Goal: Entertainment & Leisure: Consume media (video, audio)

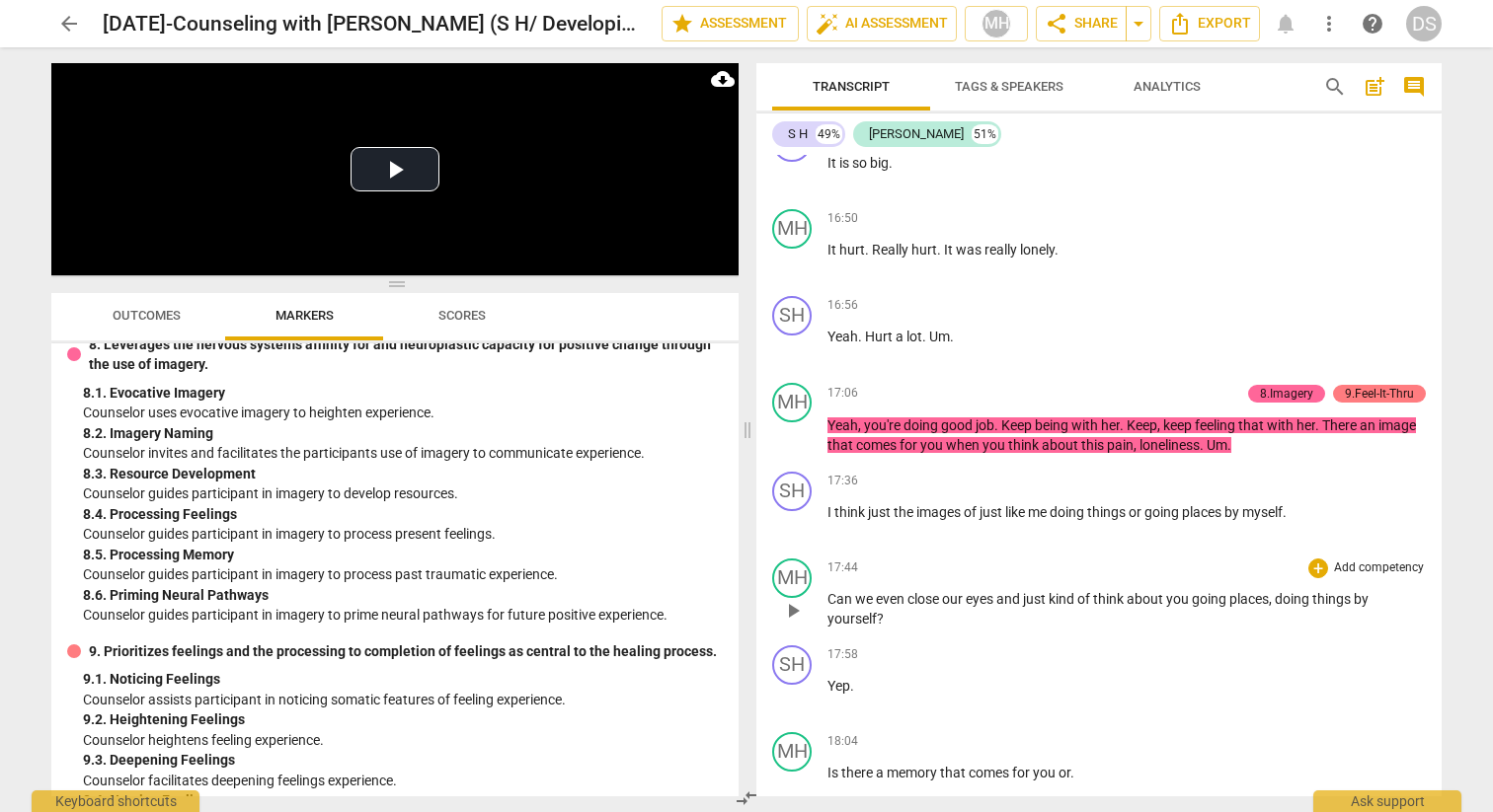
scroll to position [9172, 0]
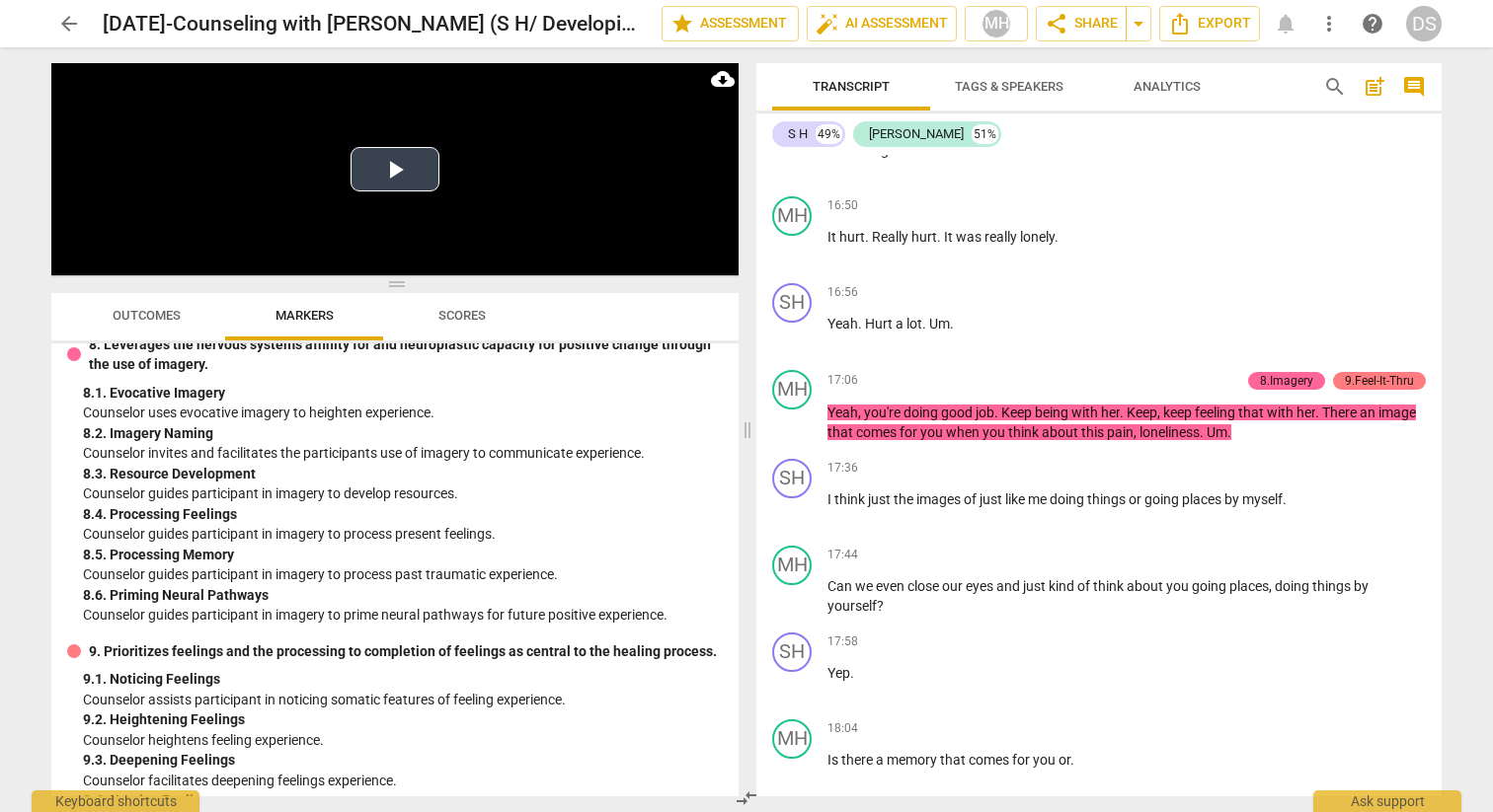
click at [637, 196] on video at bounding box center [395, 169] width 688 height 212
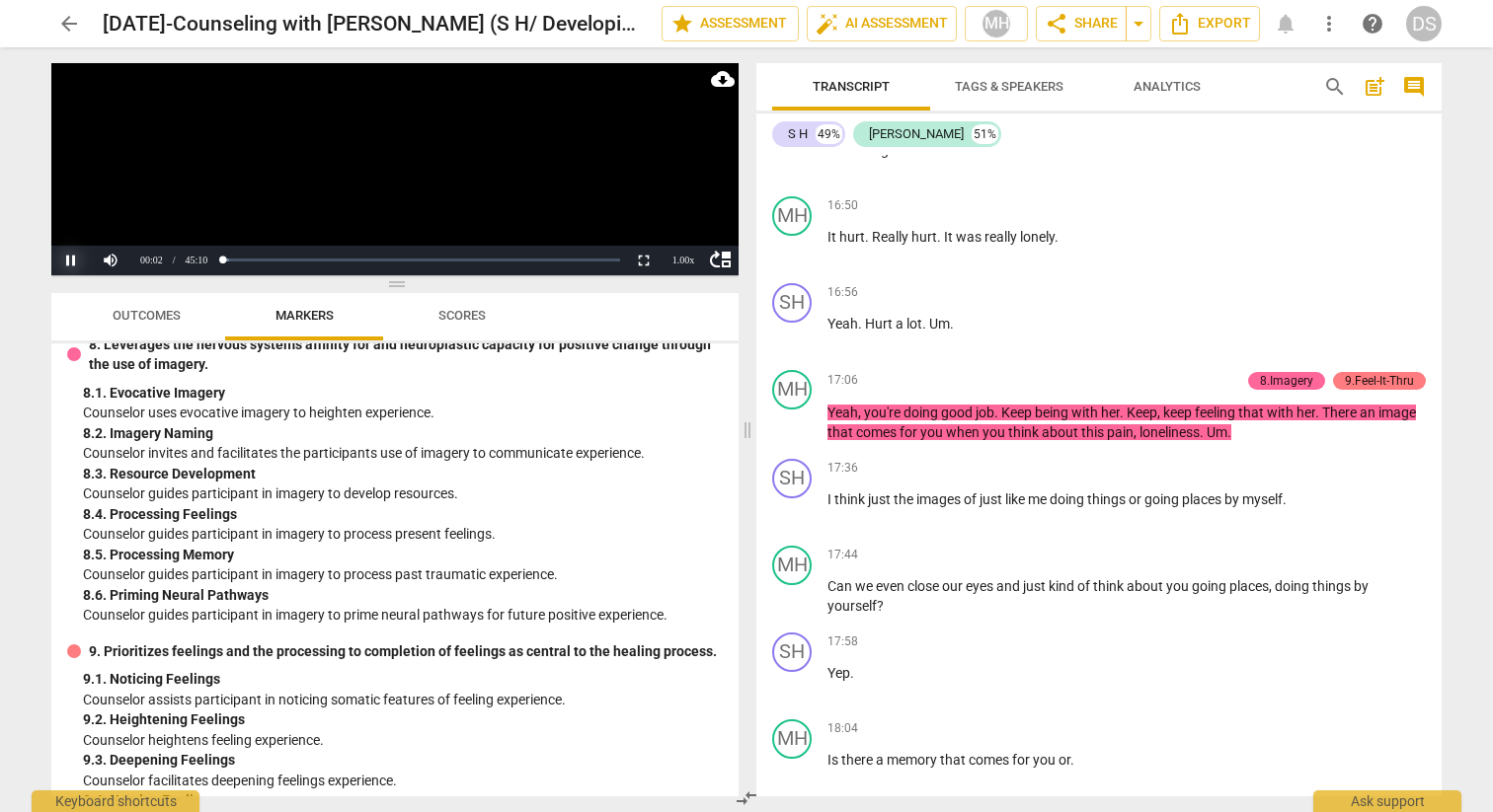
click at [71, 254] on button "Pause" at bounding box center [71, 261] width 40 height 30
click at [371, 254] on div "Loaded : 0% Progress : 0.09%" at bounding box center [420, 261] width 407 height 30
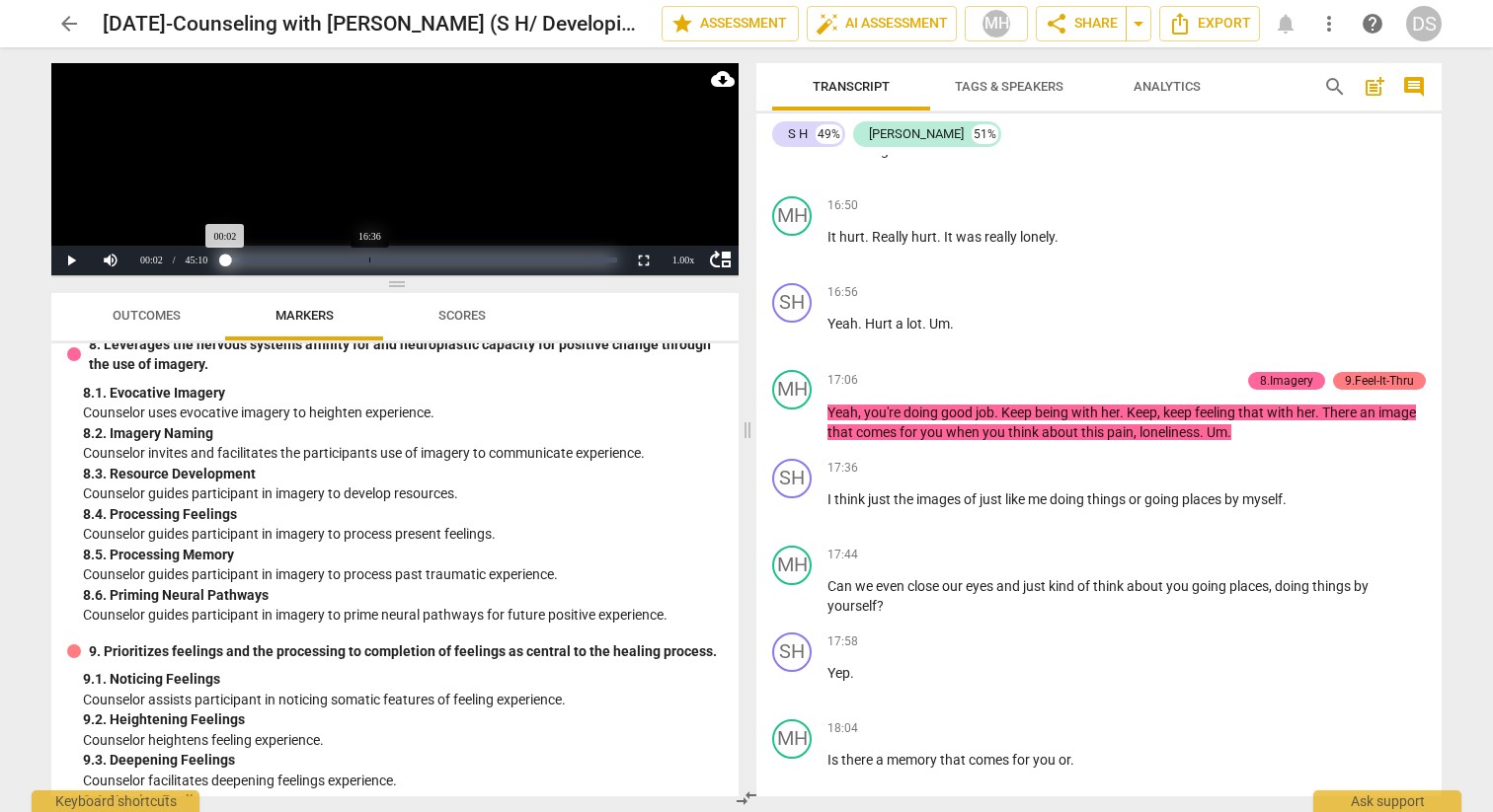
click at [370, 261] on div "Loaded : 0% Progress : 0.09%" at bounding box center [421, 260] width 392 height 5
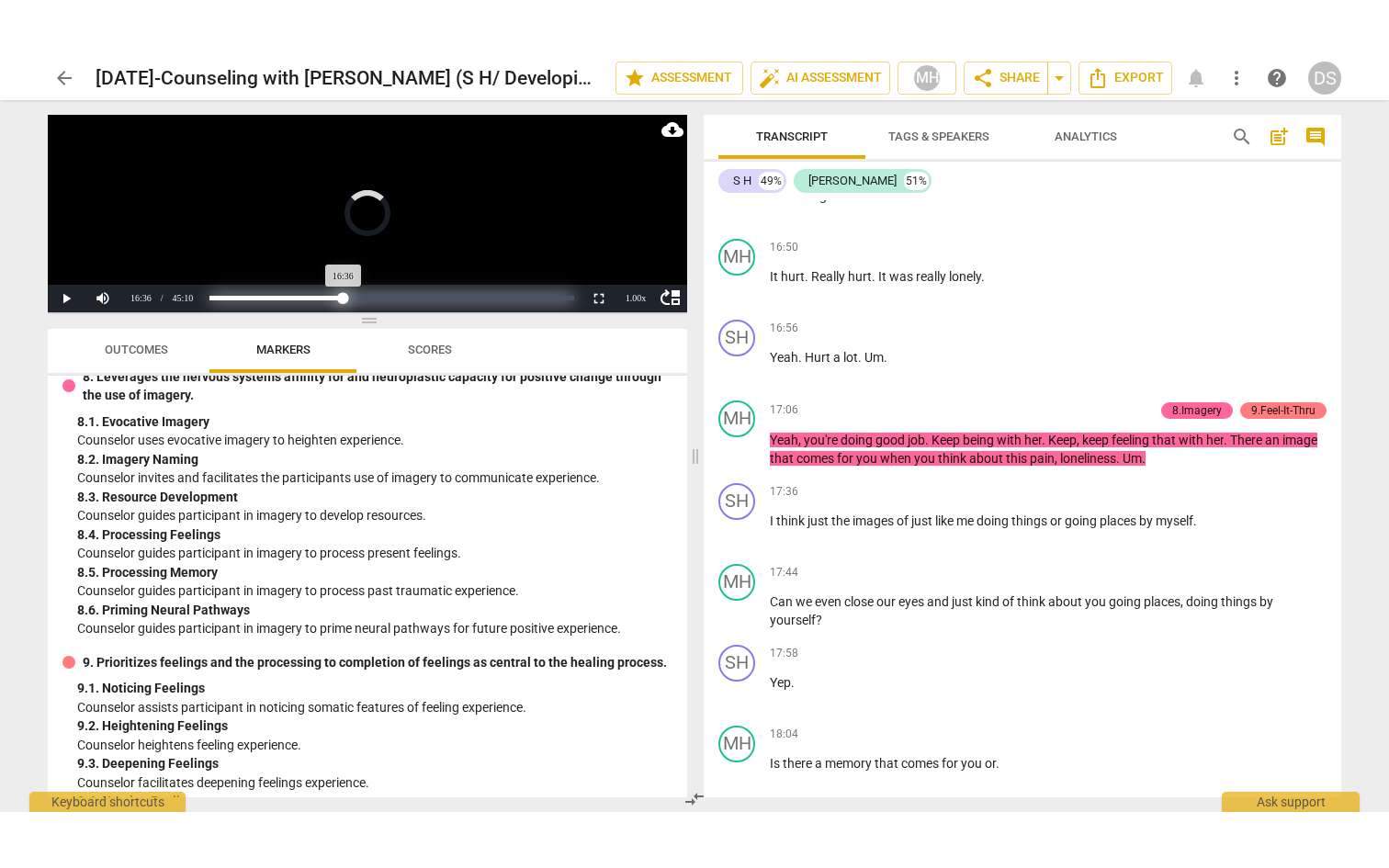
scroll to position [8298, 0]
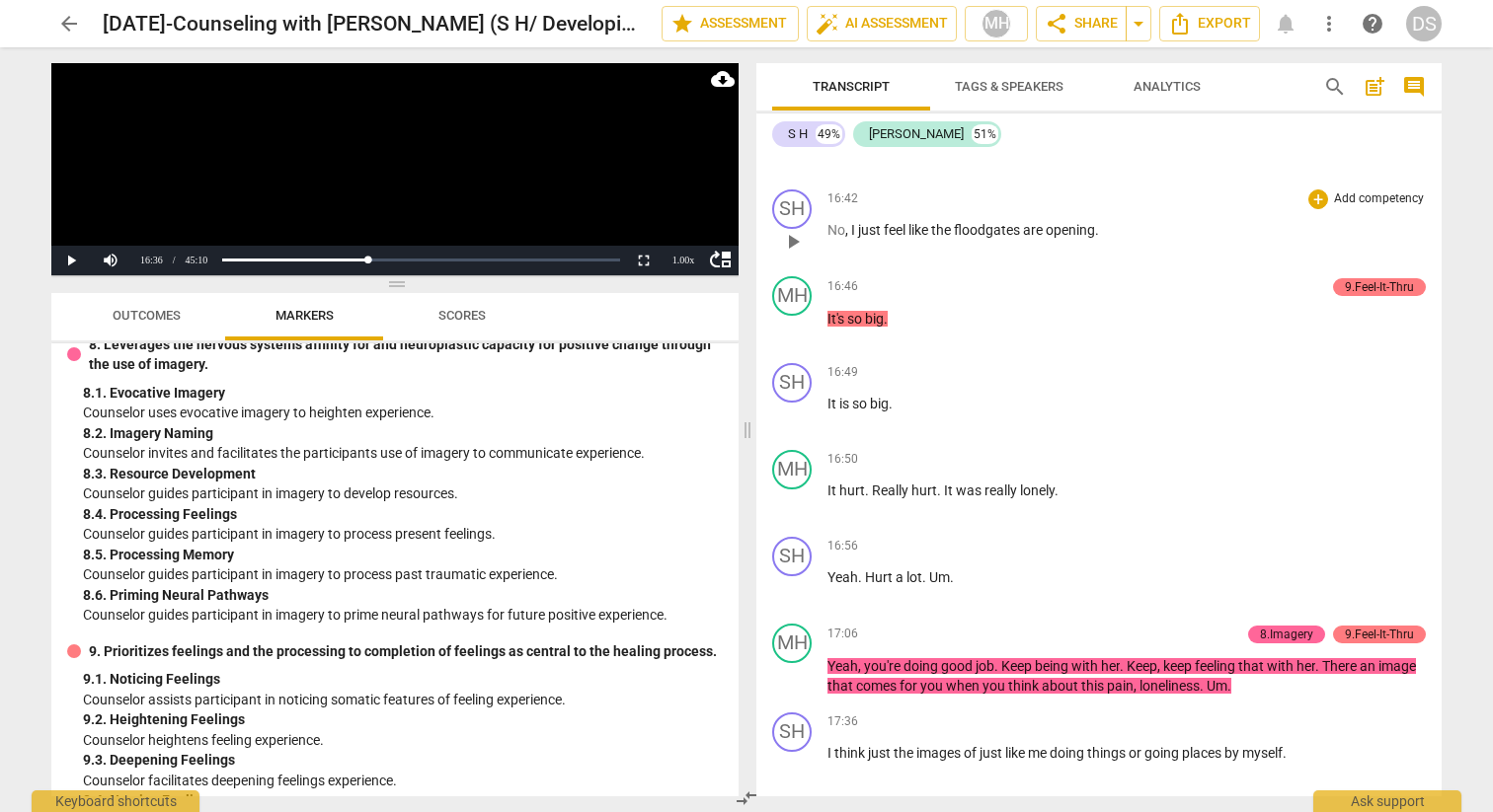
click at [790, 249] on span "play_arrow" at bounding box center [793, 242] width 24 height 24
click at [793, 254] on span "pause" at bounding box center [793, 242] width 24 height 24
click at [645, 259] on button "Non-Fullscreen" at bounding box center [645, 261] width 40 height 30
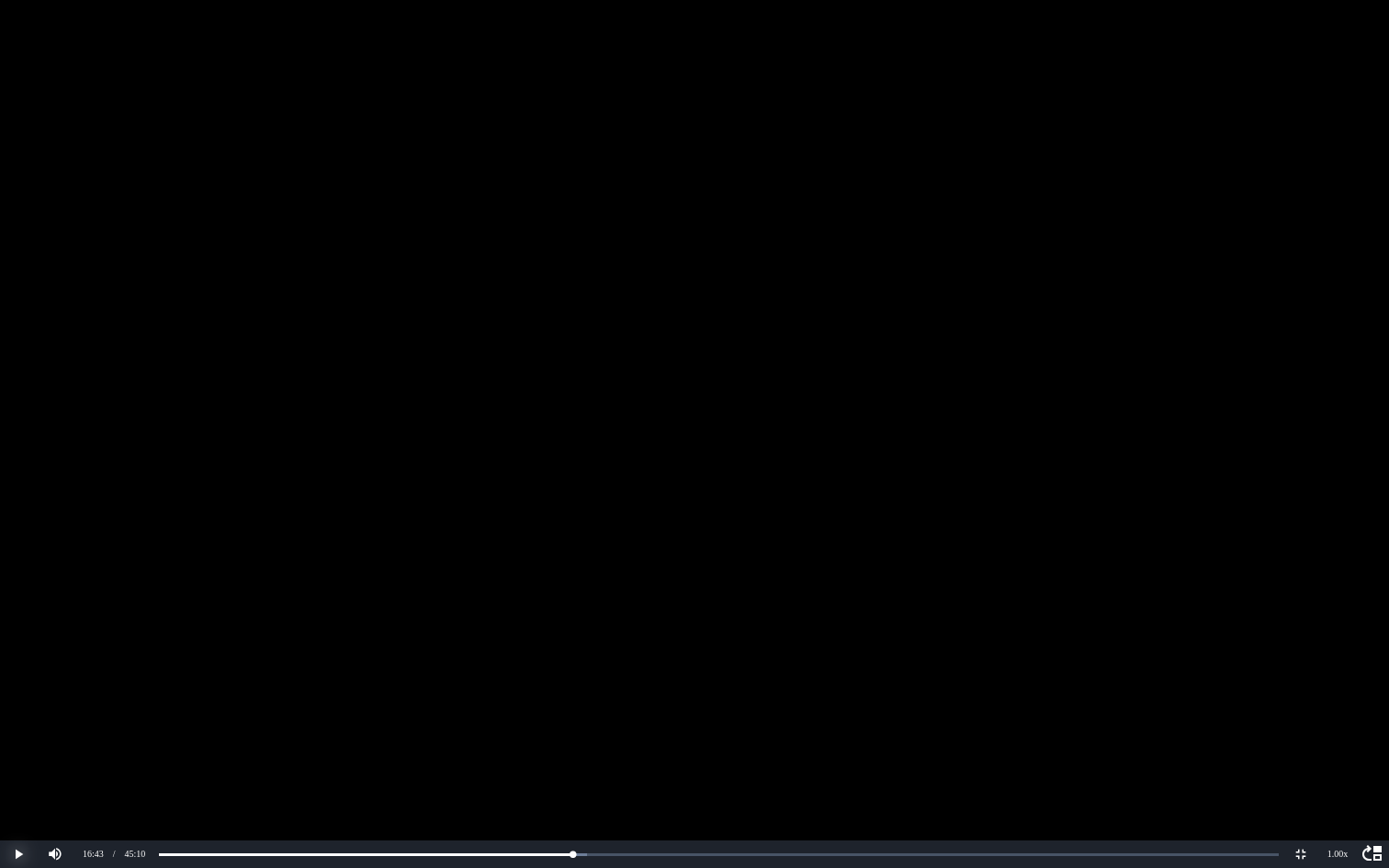
click at [20, 755] on button "Play" at bounding box center [19, 854] width 37 height 28
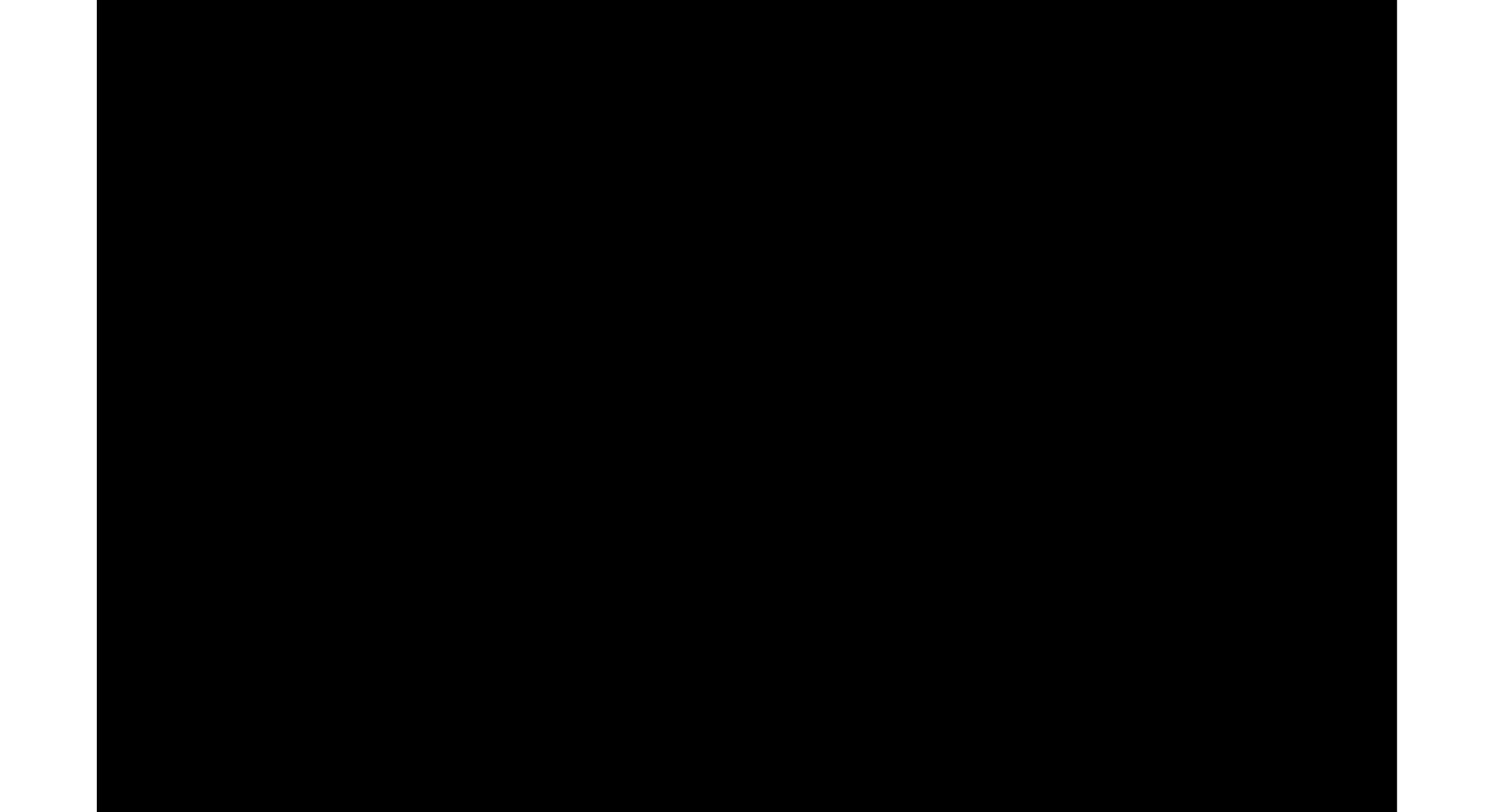
scroll to position [9701, 0]
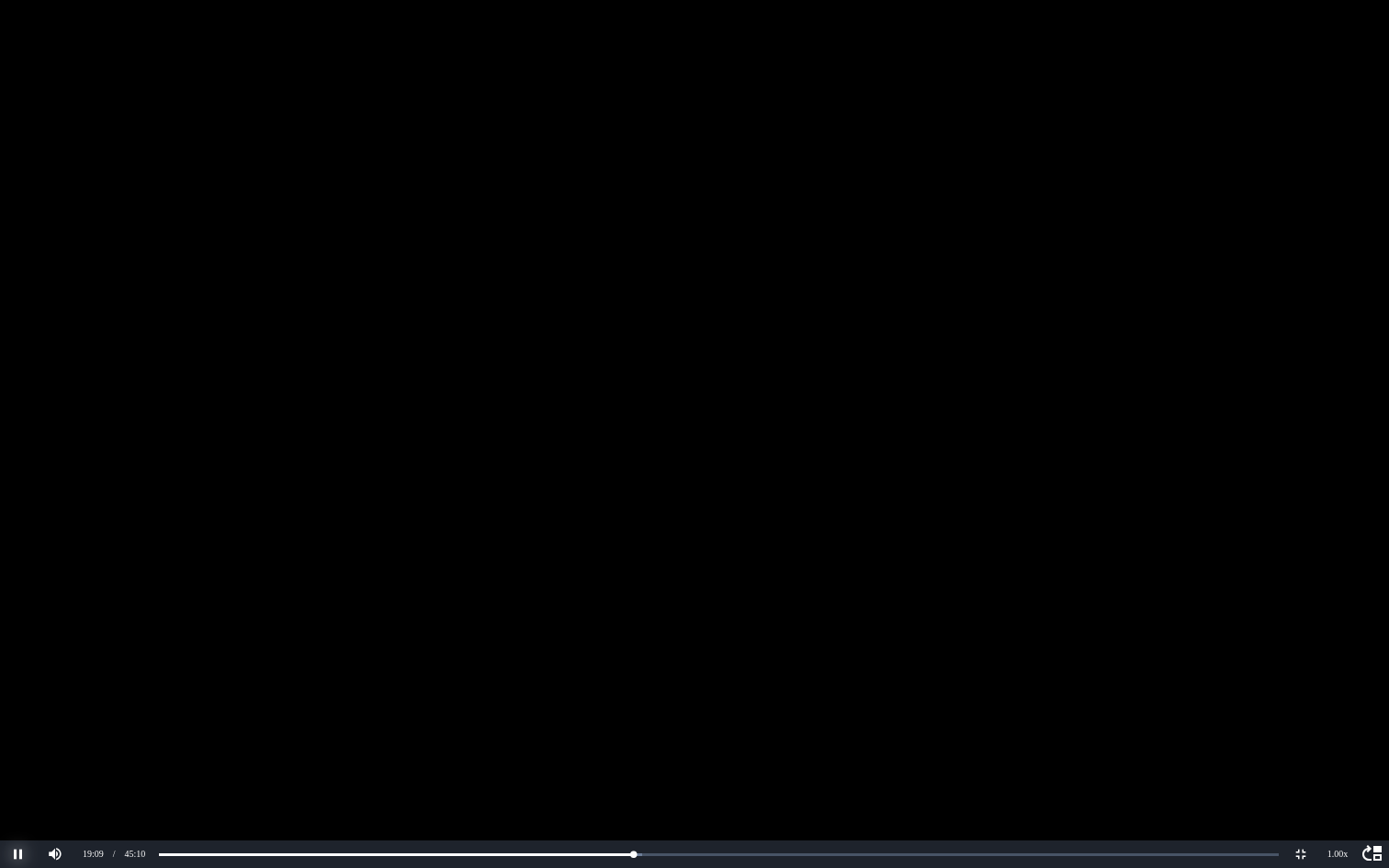
click at [17, 755] on button "Pause" at bounding box center [19, 854] width 37 height 28
click at [1300, 755] on button "Non-Fullscreen" at bounding box center [1302, 854] width 37 height 28
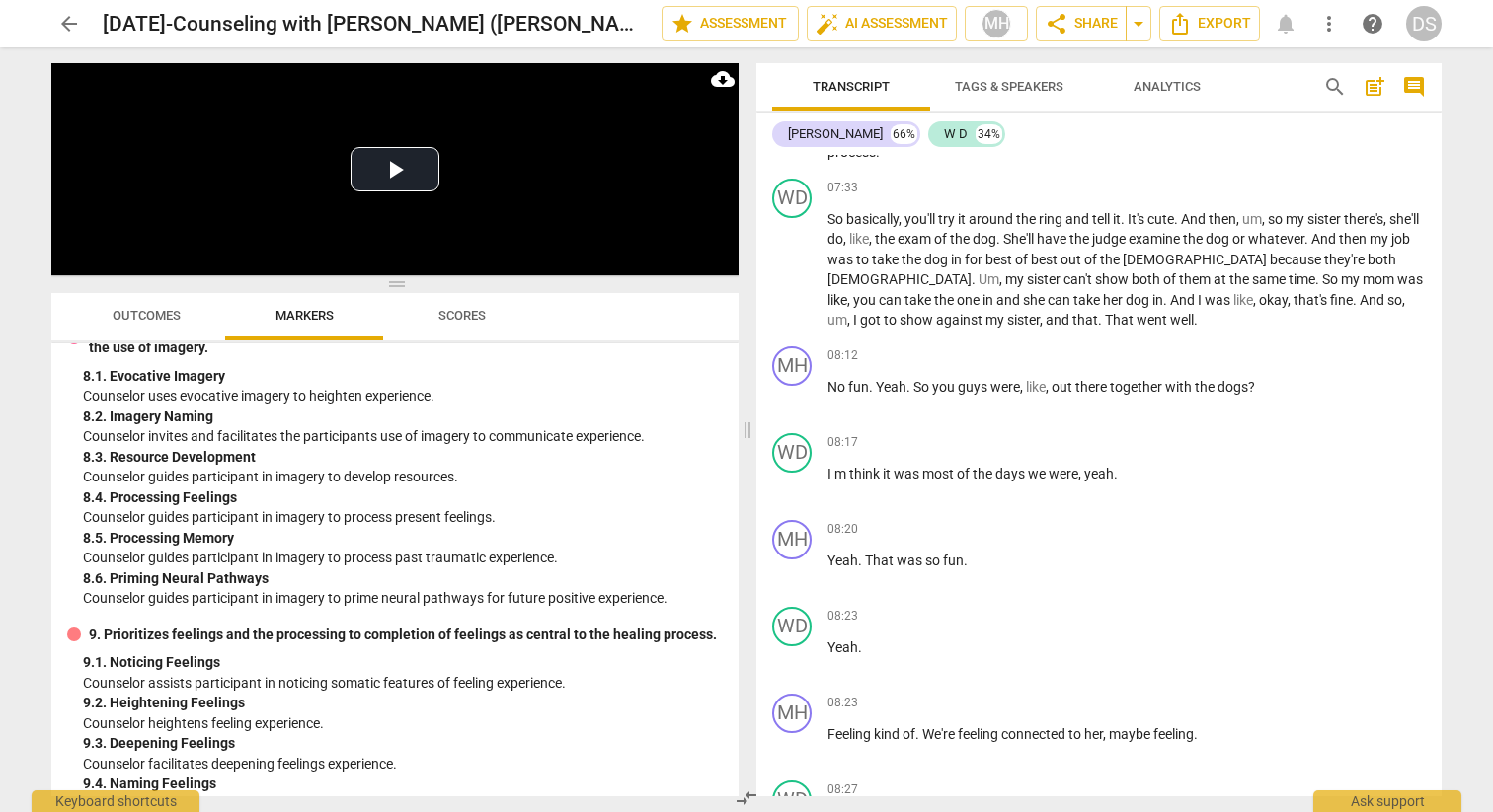
scroll to position [1702, 0]
